Goal: Task Accomplishment & Management: Manage account settings

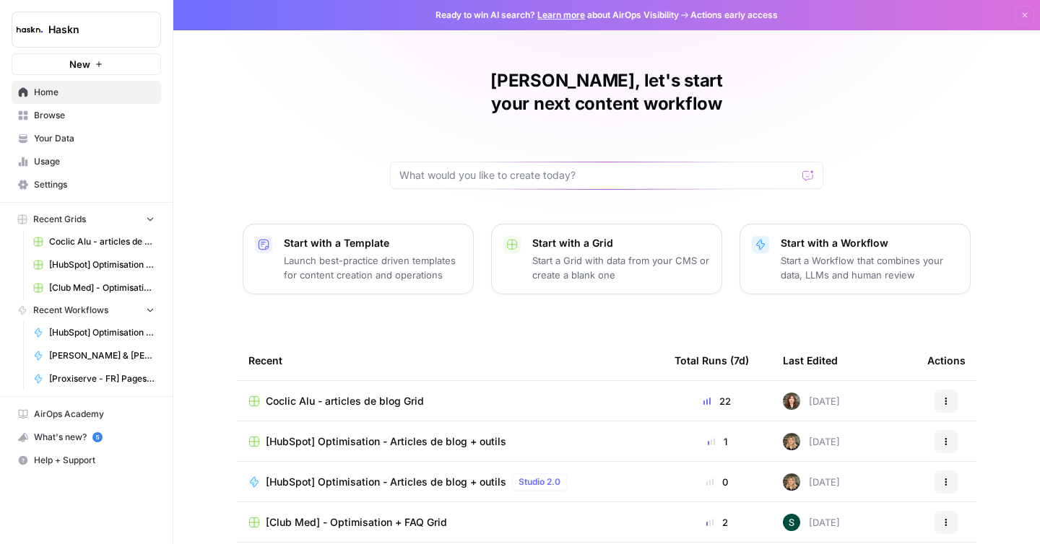
click at [58, 181] on span "Settings" at bounding box center [94, 184] width 121 height 13
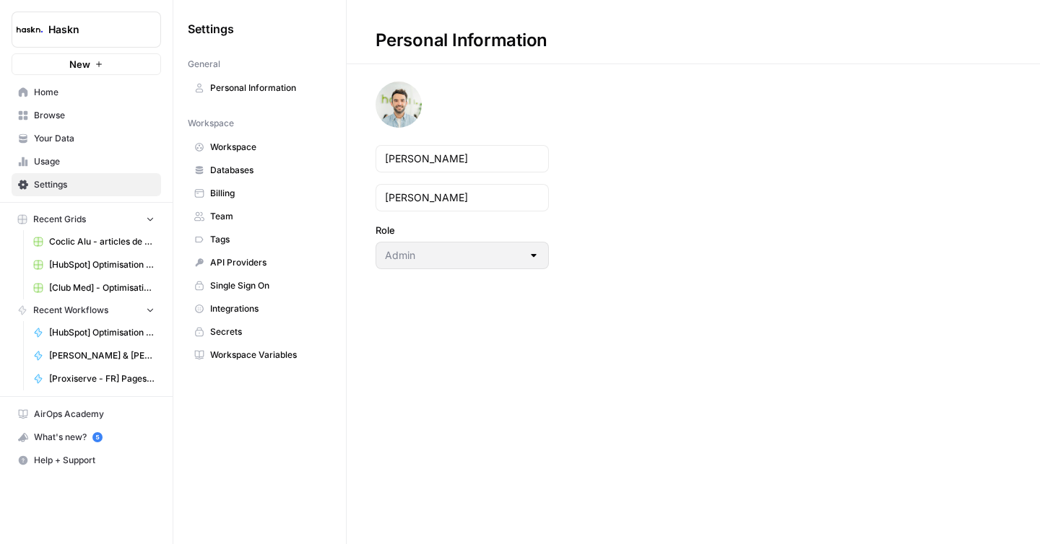
click at [209, 188] on link "Billing" at bounding box center [260, 193] width 144 height 23
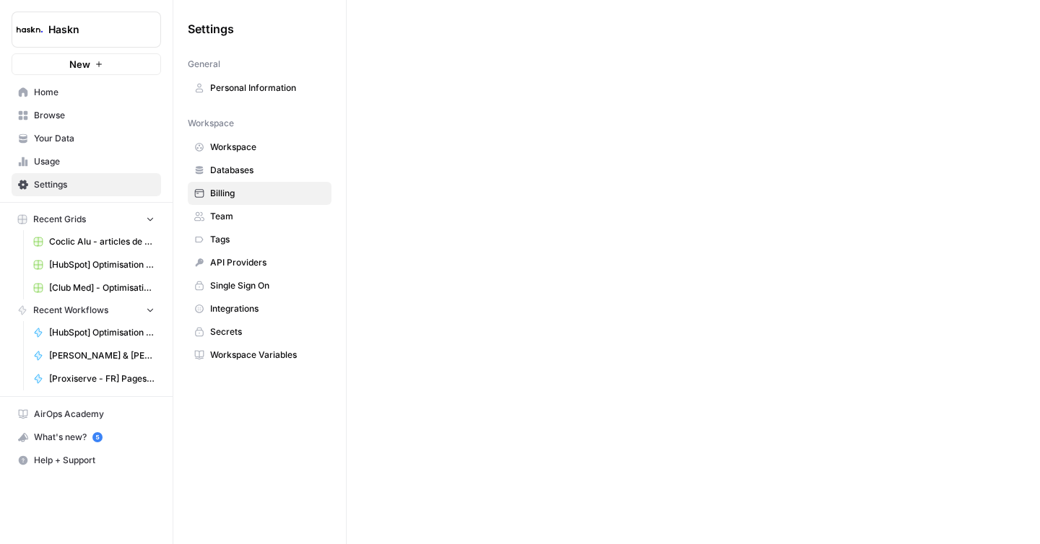
click at [244, 210] on span "Team" at bounding box center [267, 216] width 115 height 13
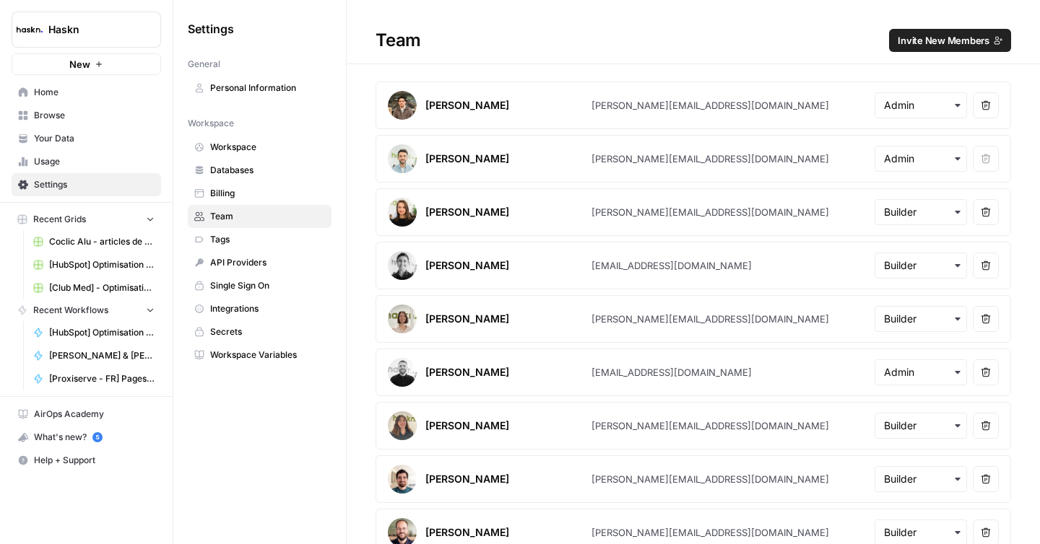
click at [235, 192] on span "Billing" at bounding box center [267, 193] width 115 height 13
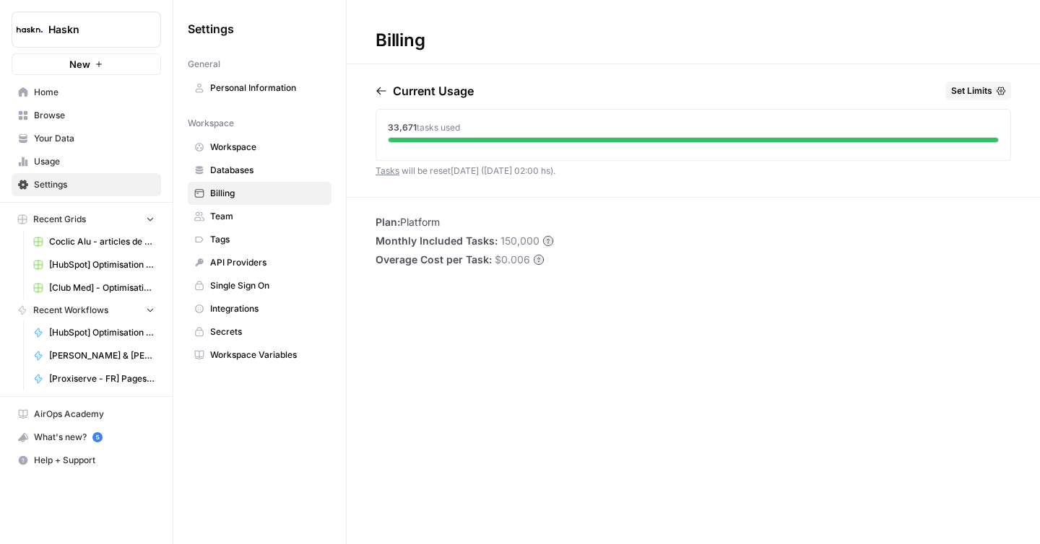
click at [218, 193] on span "Billing" at bounding box center [267, 193] width 115 height 13
click at [383, 92] on icon "button" at bounding box center [381, 91] width 12 height 12
click at [450, 90] on icon "button" at bounding box center [444, 91] width 12 height 12
click at [431, 126] on span "tasks used" at bounding box center [438, 127] width 43 height 11
click at [411, 188] on div "Current Usage Set Limits 33,671 tasks used Tasks will be reset [DATE] ([DATE] 0…" at bounding box center [692, 140] width 635 height 116
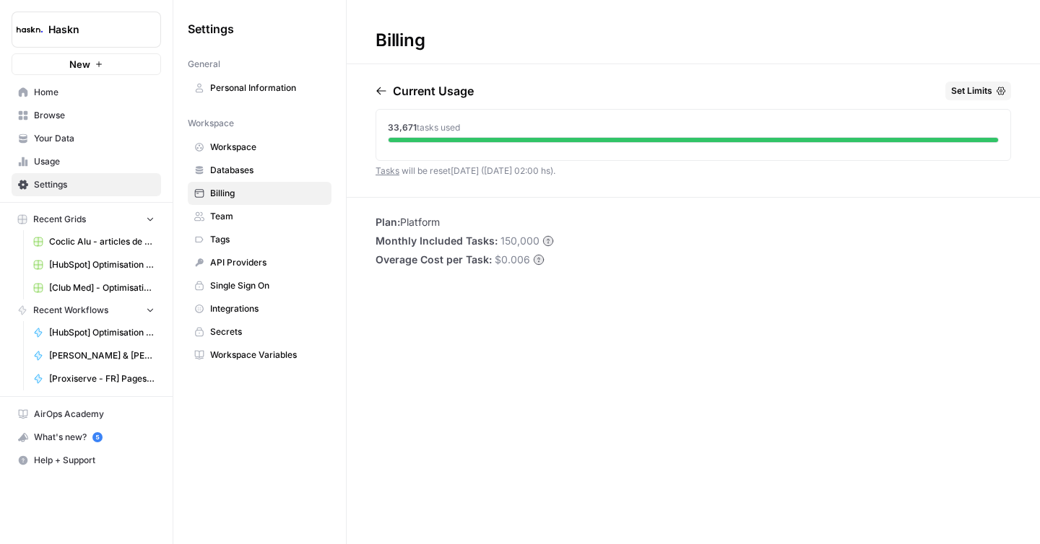
click at [998, 94] on icon "button" at bounding box center [1000, 91] width 9 height 9
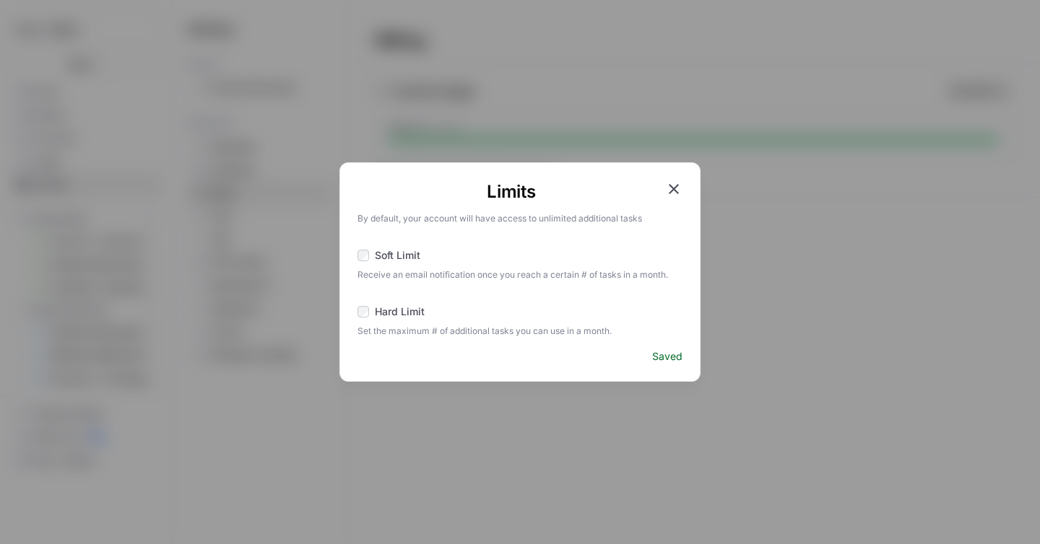
click at [672, 186] on icon "button" at bounding box center [673, 189] width 10 height 10
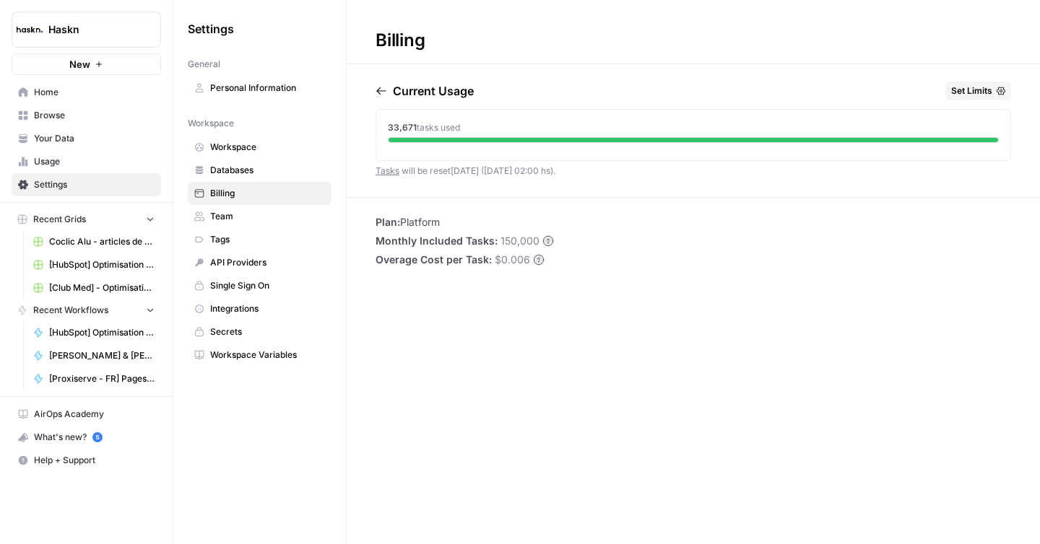
click at [225, 193] on span "Billing" at bounding box center [267, 193] width 115 height 13
click at [146, 30] on icon "Workspace: Haskn" at bounding box center [148, 29] width 14 height 14
click at [374, 85] on div "Current Usage Set Limits 33,671 tasks used Tasks will be reset [DATE] ([DATE] 0…" at bounding box center [693, 140] width 693 height 116
click at [379, 87] on icon "button" at bounding box center [381, 91] width 12 height 12
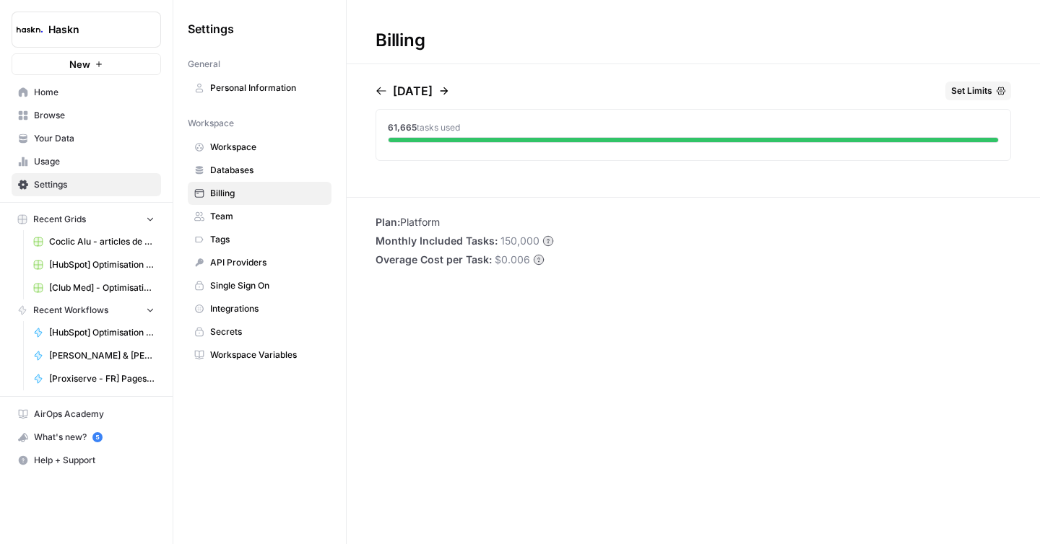
click at [450, 92] on icon "button" at bounding box center [444, 91] width 12 height 12
click at [249, 145] on span "Workspace" at bounding box center [267, 147] width 115 height 13
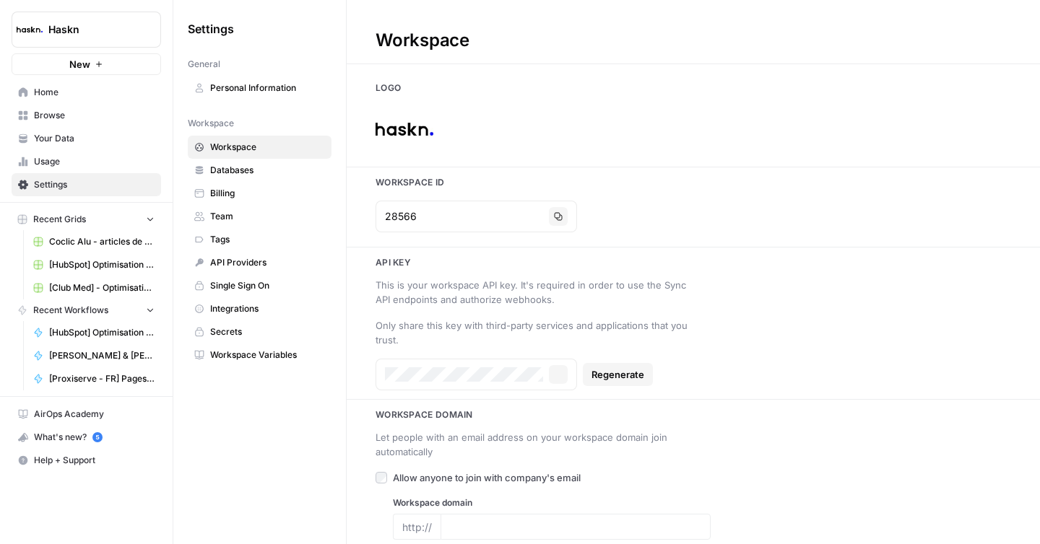
type input "[DOMAIN_NAME]"
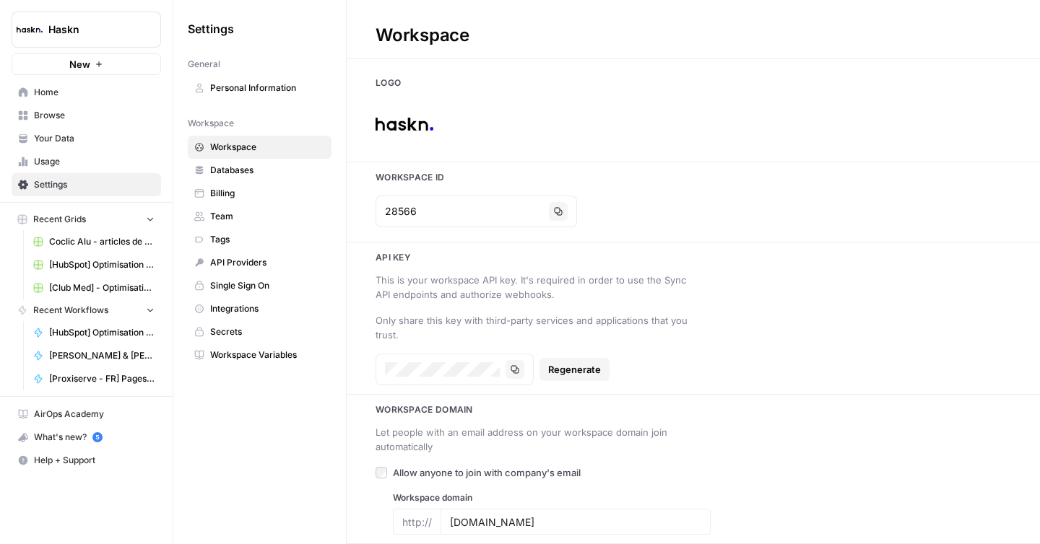
click at [227, 165] on span "Databases" at bounding box center [267, 170] width 115 height 13
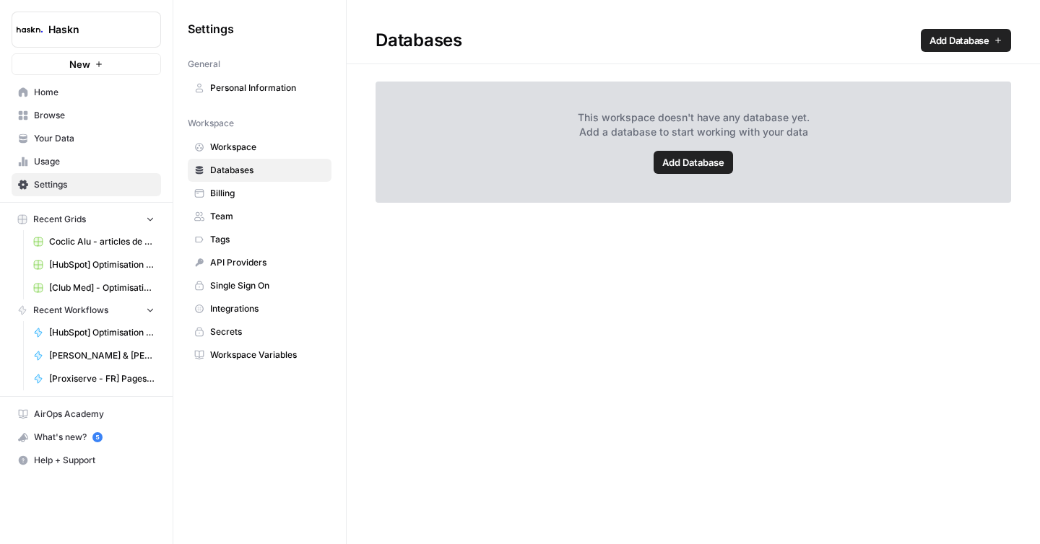
click at [223, 195] on span "Billing" at bounding box center [267, 193] width 115 height 13
